Goal: Task Accomplishment & Management: Use online tool/utility

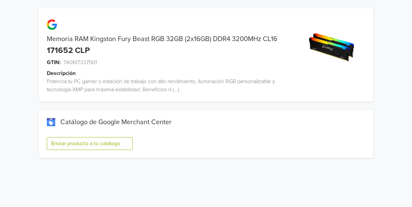
click at [112, 147] on button "Enviar producto a tu catálogo" at bounding box center [90, 143] width 86 height 13
